Goal: Information Seeking & Learning: Learn about a topic

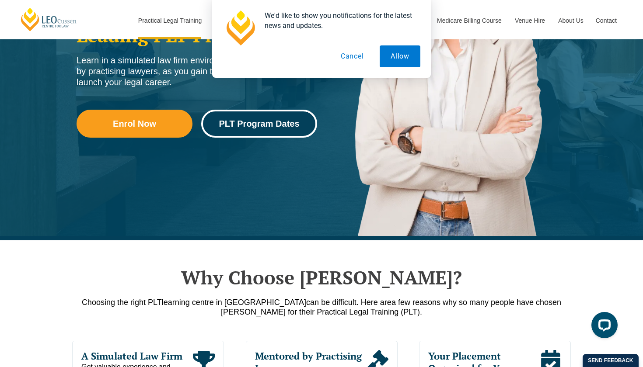
click at [237, 132] on link "PLT Program Dates" at bounding box center [259, 124] width 116 height 28
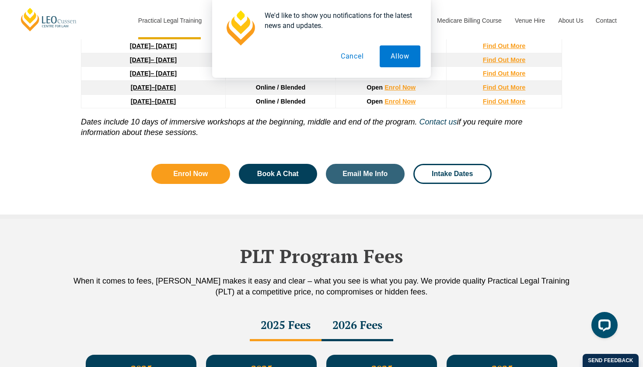
scroll to position [1318, 0]
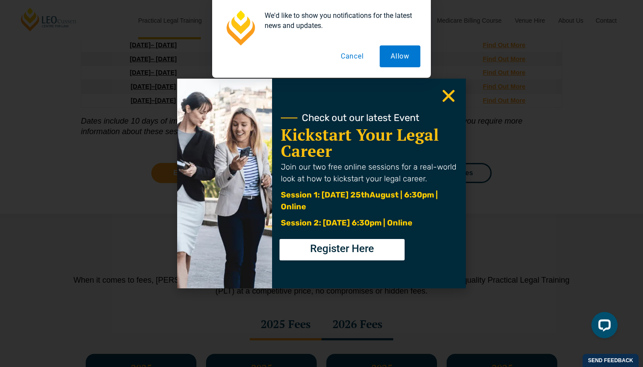
click at [448, 103] on icon "Close" at bounding box center [448, 95] width 17 height 17
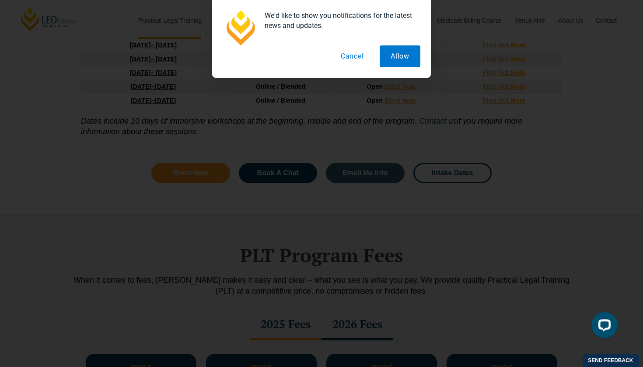
click at [448, 97] on use "Close" at bounding box center [449, 96] width 12 height 12
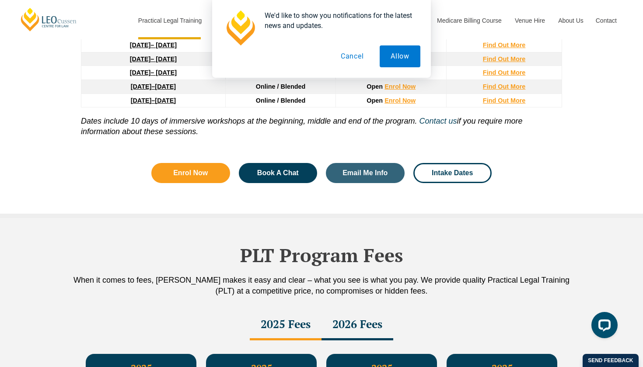
click at [348, 62] on button "Cancel" at bounding box center [352, 56] width 45 height 22
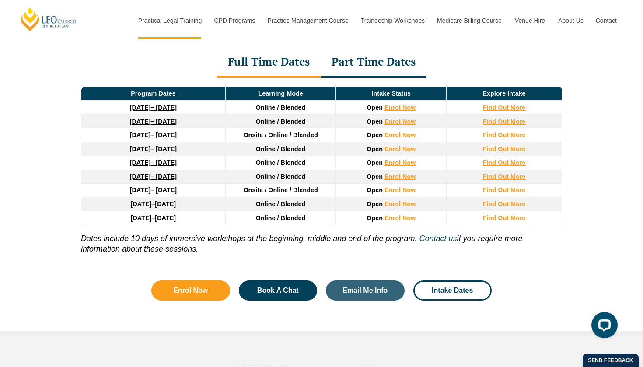
scroll to position [1195, 0]
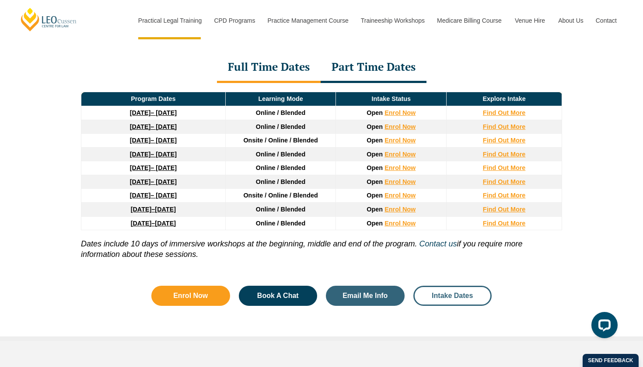
click at [450, 298] on span "Intake Dates" at bounding box center [452, 296] width 41 height 7
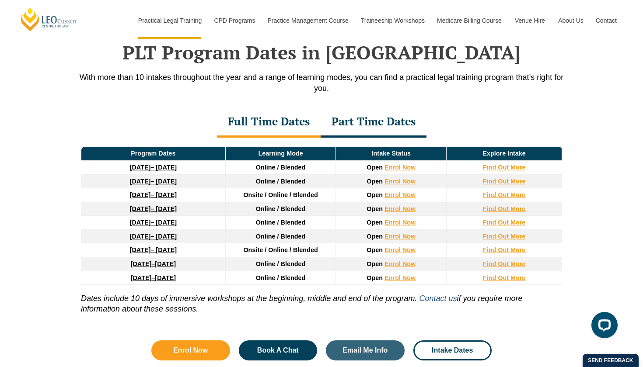
scroll to position [1156, 0]
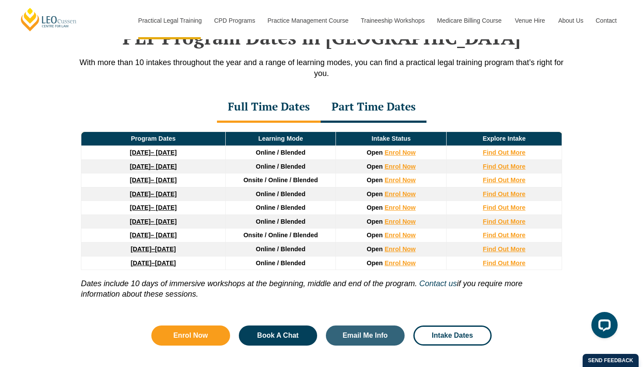
click at [364, 111] on div "Part Time Dates" at bounding box center [374, 107] width 106 height 31
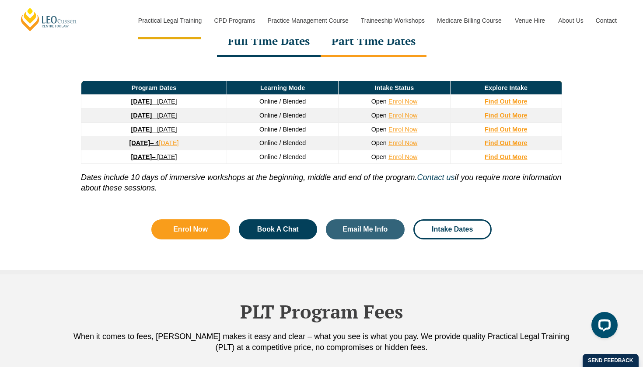
scroll to position [1233, 0]
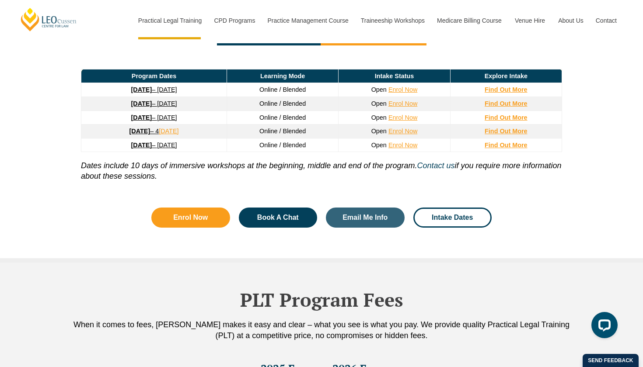
click at [131, 105] on strong "26 January 2026" at bounding box center [141, 103] width 21 height 7
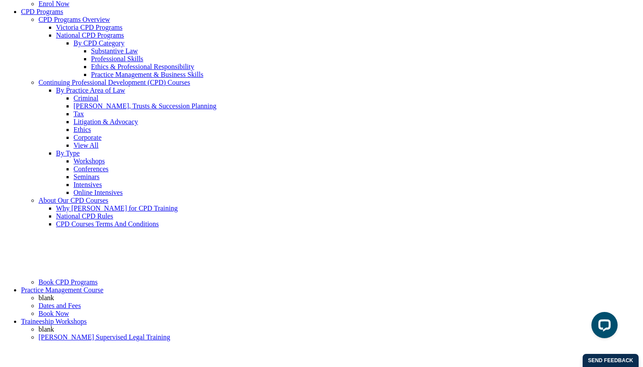
scroll to position [190, 0]
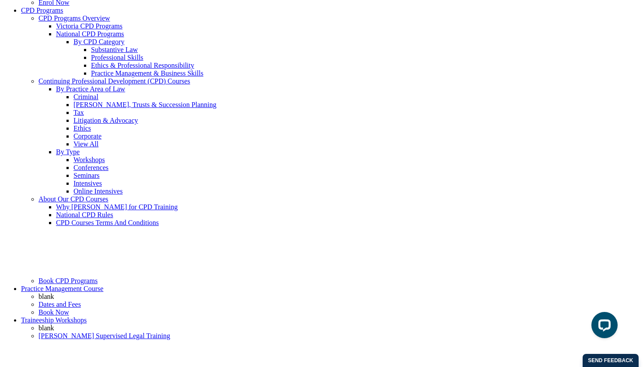
drag, startPoint x: 241, startPoint y: 144, endPoint x: 286, endPoint y: 157, distance: 47.3
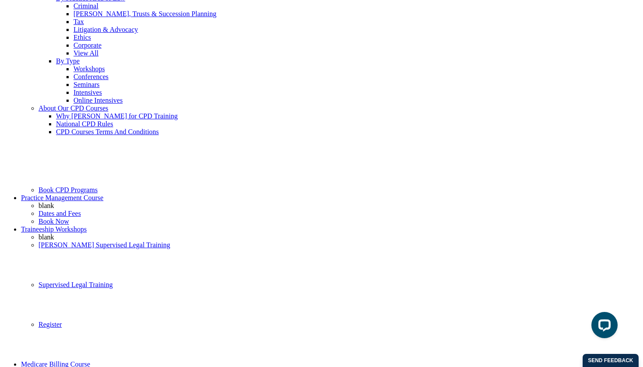
scroll to position [282, 0]
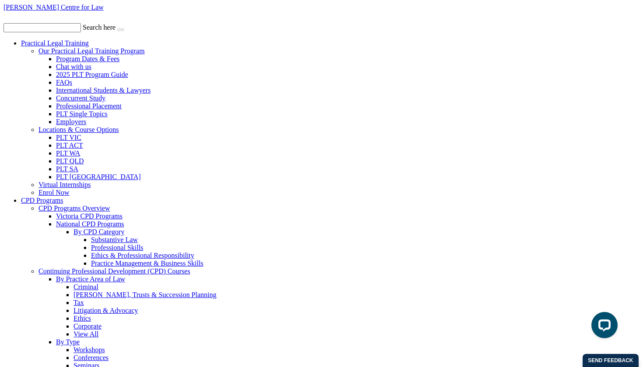
scroll to position [0, 0]
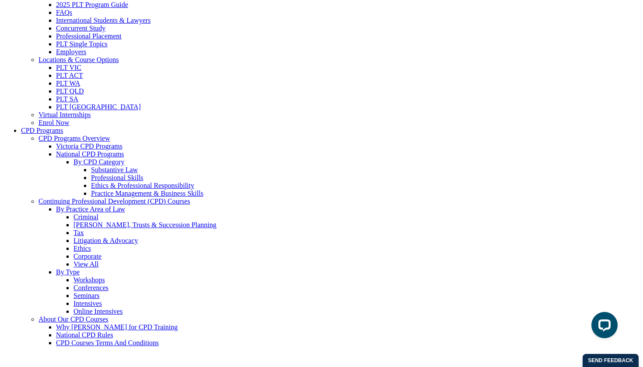
scroll to position [52, 0]
